Goal: Task Accomplishment & Management: Use online tool/utility

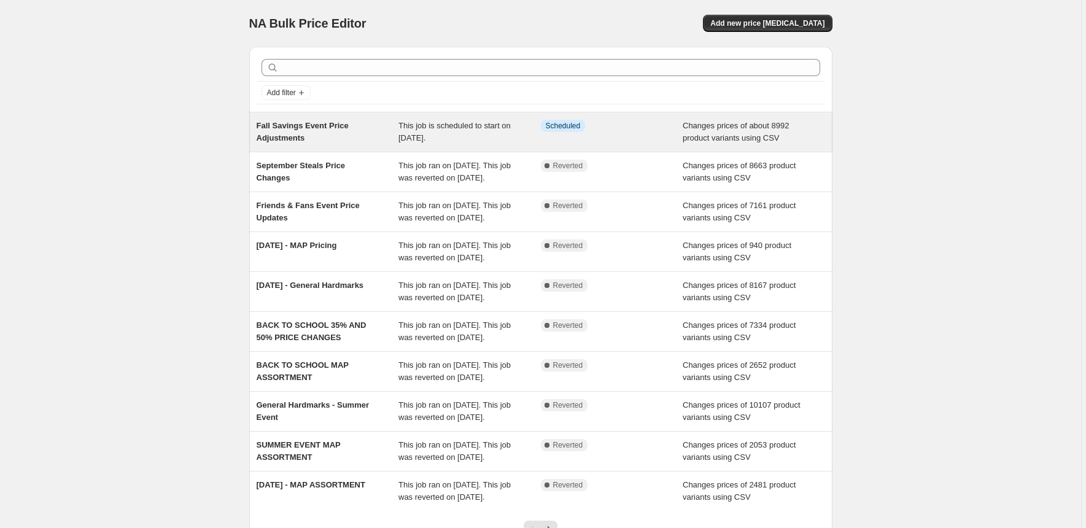
click at [427, 125] on span "This job is scheduled to start on September 30, 2025." at bounding box center [454, 131] width 112 height 21
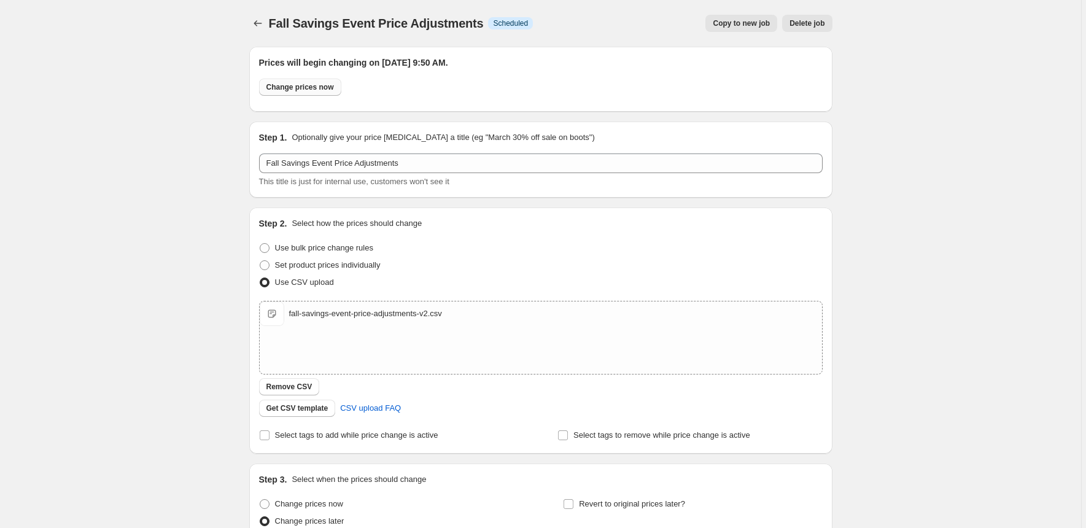
click at [320, 87] on span "Change prices now" at bounding box center [300, 87] width 68 height 10
radio input "true"
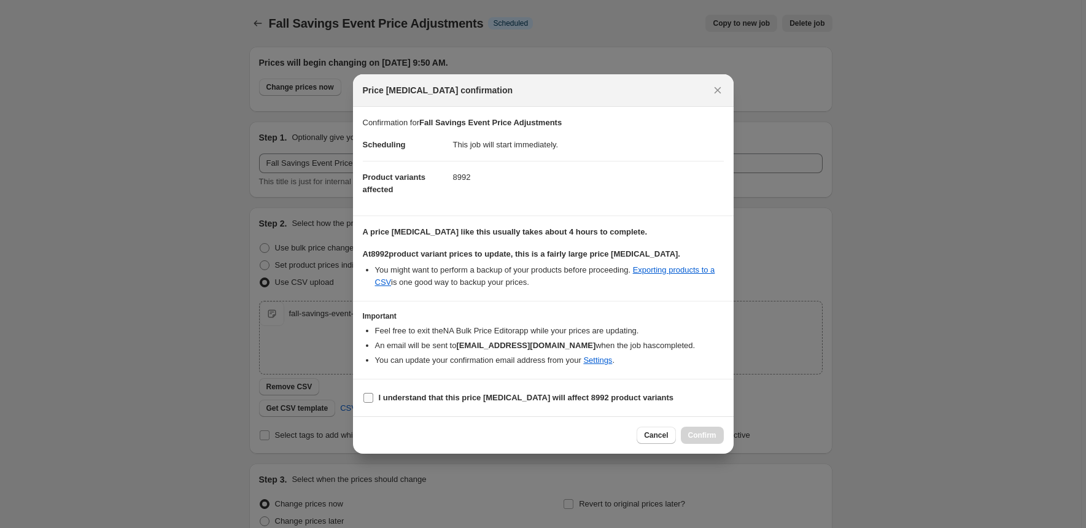
click at [521, 398] on b "I understand that this price change job will affect 8992 product variants" at bounding box center [526, 397] width 295 height 9
click at [373, 398] on input "I understand that this price change job will affect 8992 product variants" at bounding box center [368, 398] width 10 height 10
checkbox input "true"
click at [701, 434] on span "Confirm" at bounding box center [702, 435] width 28 height 10
